Goal: Information Seeking & Learning: Learn about a topic

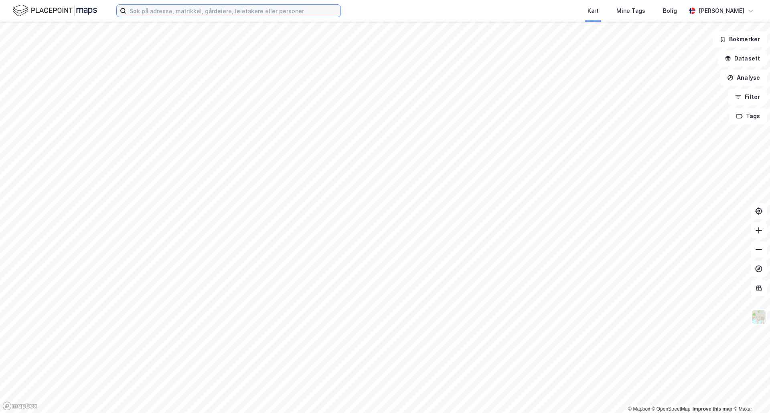
click at [150, 10] on input at bounding box center [233, 11] width 214 height 12
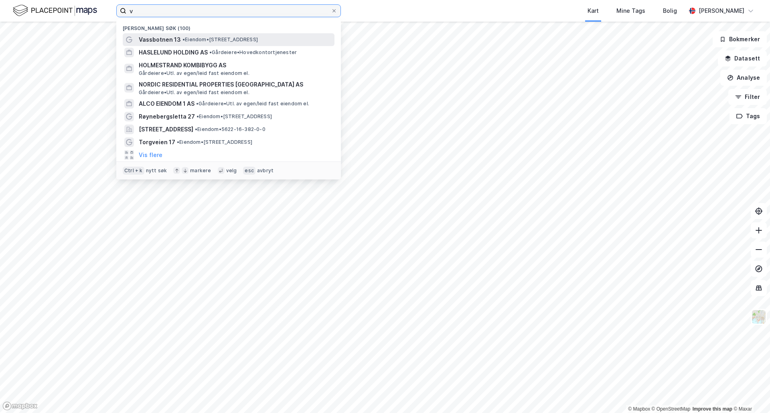
type input "v"
click at [202, 41] on span "• Eiendom • [STREET_ADDRESS]" at bounding box center [219, 39] width 75 height 6
